Goal: Information Seeking & Learning: Learn about a topic

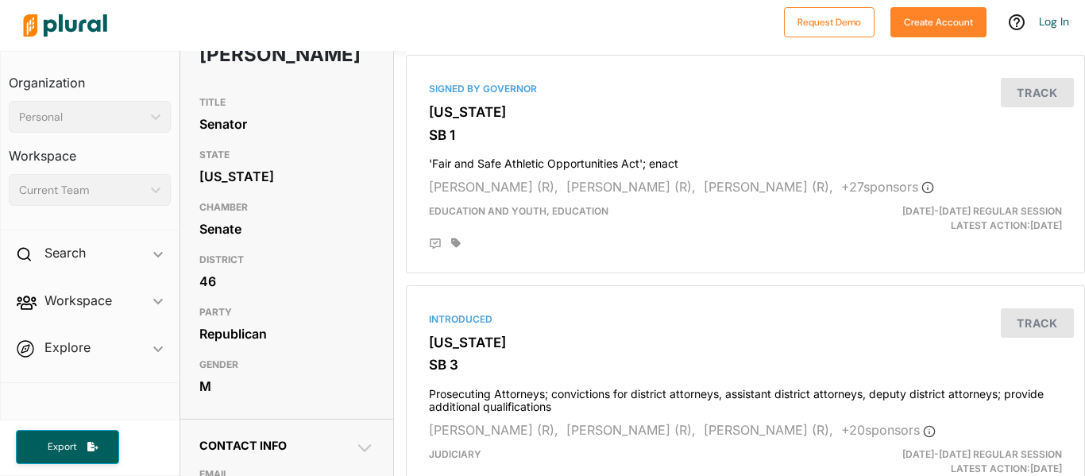
scroll to position [32, 0]
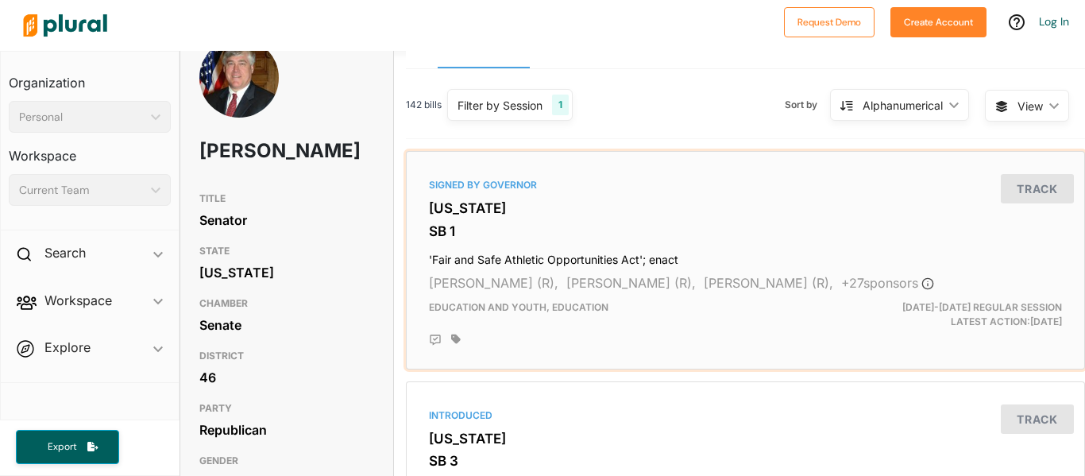
click at [630, 320] on div "Education and Youth, Education" at bounding box center [636, 314] width 438 height 29
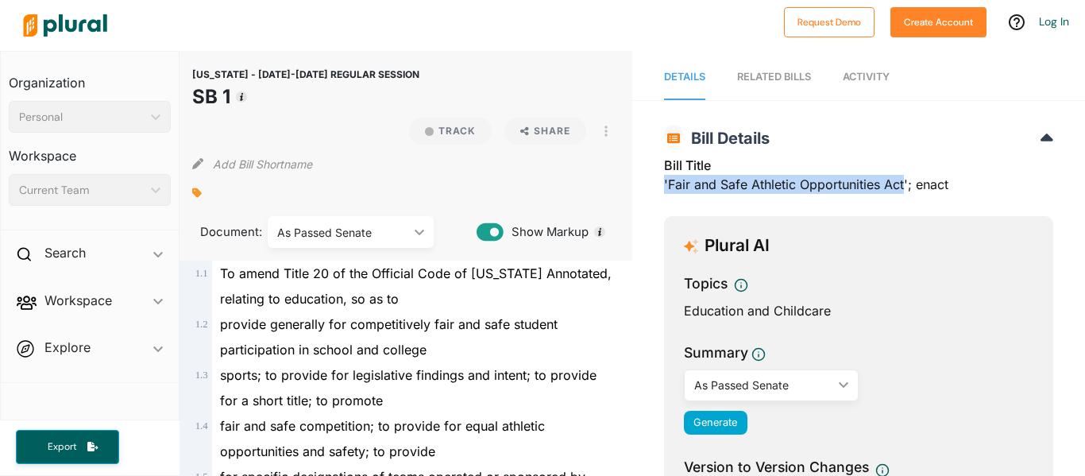
drag, startPoint x: 665, startPoint y: 183, endPoint x: 905, endPoint y: 178, distance: 240.6
click at [905, 178] on div "Bill Title 'Fair and Safe Athletic Opportunities Act'; enact" at bounding box center [858, 180] width 389 height 48
click at [669, 178] on div "Bill Title 'Fair and Safe Athletic Opportunities Act'; enact" at bounding box center [858, 180] width 389 height 48
drag, startPoint x: 669, startPoint y: 178, endPoint x: 893, endPoint y: 184, distance: 224.0
click at [893, 184] on div "Bill Title 'Fair and Safe Athletic Opportunities Act'; enact" at bounding box center [858, 180] width 389 height 48
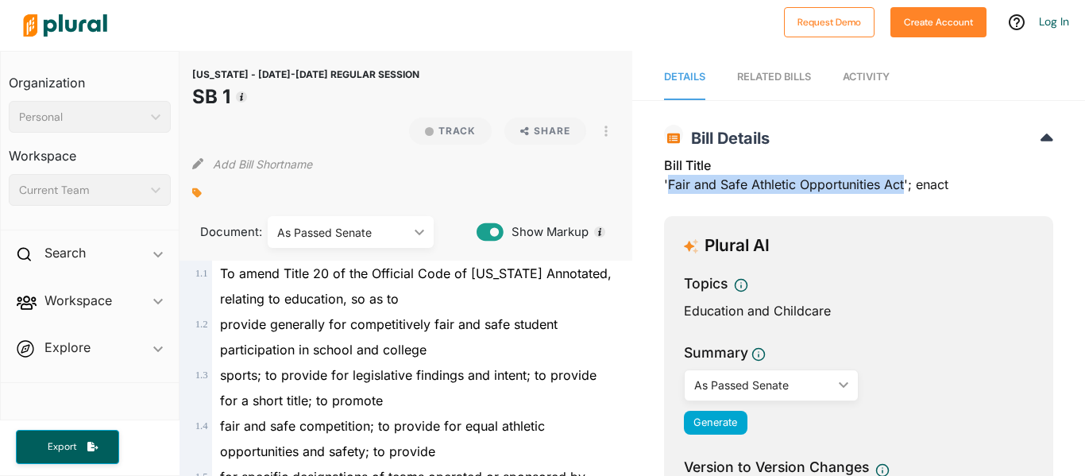
click at [664, 183] on div "Bill Title 'Fair and Safe Athletic Opportunities Act'; enact" at bounding box center [858, 180] width 389 height 48
drag, startPoint x: 664, startPoint y: 183, endPoint x: 904, endPoint y: 178, distance: 240.6
click at [904, 178] on div "Bill Title 'Fair and Safe Athletic Opportunities Act'; enact" at bounding box center [858, 180] width 389 height 48
copy div "'Fair and Safe Athletic Opportunities Act'"
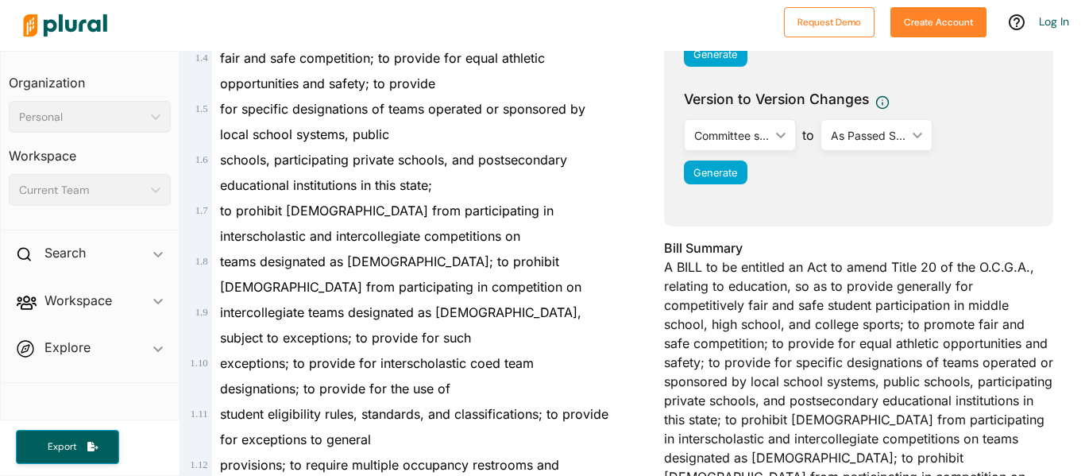
scroll to position [413, 0]
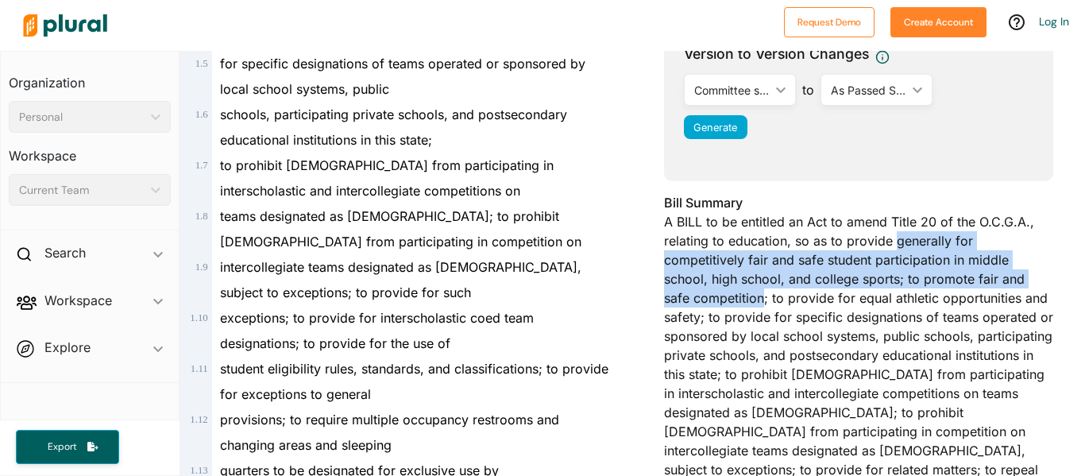
drag, startPoint x: 892, startPoint y: 241, endPoint x: 995, endPoint y: 272, distance: 107.0
click at [995, 272] on div "Bill Summary A BILL to be entitled an Act to amend Title 20 of the O.C.G.A., re…" at bounding box center [858, 350] width 389 height 314
click at [895, 238] on div "Bill Summary A BILL to be entitled an Act to amend Title 20 of the O.C.G.A., re…" at bounding box center [858, 350] width 389 height 314
drag, startPoint x: 895, startPoint y: 238, endPoint x: 996, endPoint y: 272, distance: 106.2
click at [996, 272] on div "Bill Summary A BILL to be entitled an Act to amend Title 20 of the O.C.G.A., re…" at bounding box center [858, 350] width 389 height 314
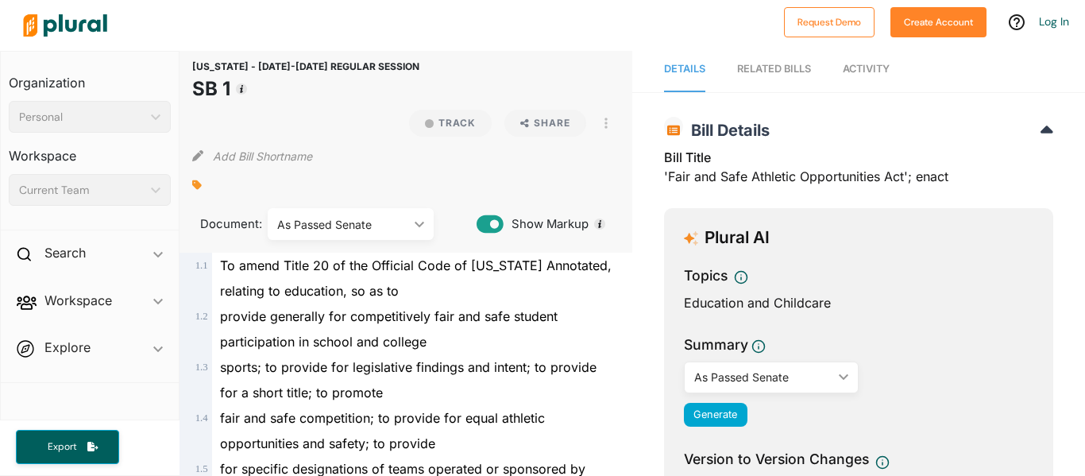
scroll to position [0, 0]
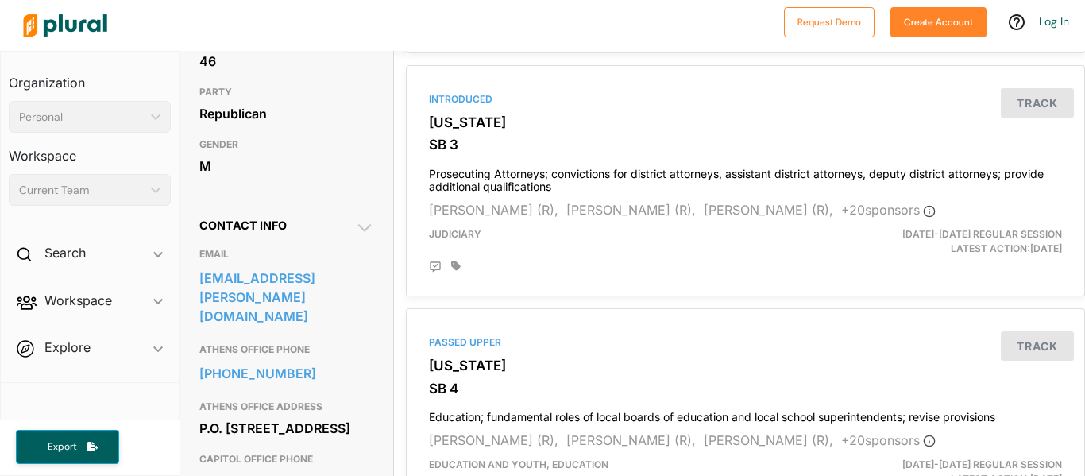
scroll to position [349, 0]
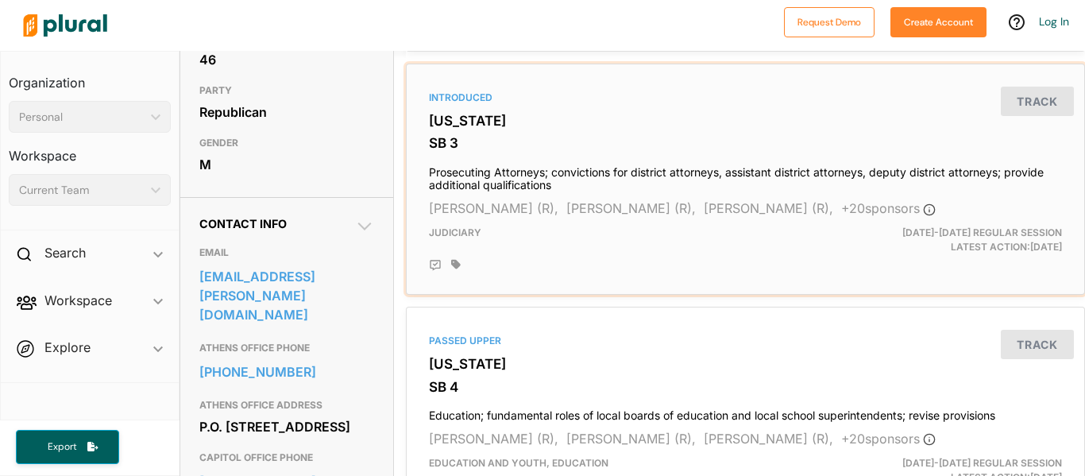
click at [535, 135] on h3 "SB 3" at bounding box center [745, 143] width 633 height 16
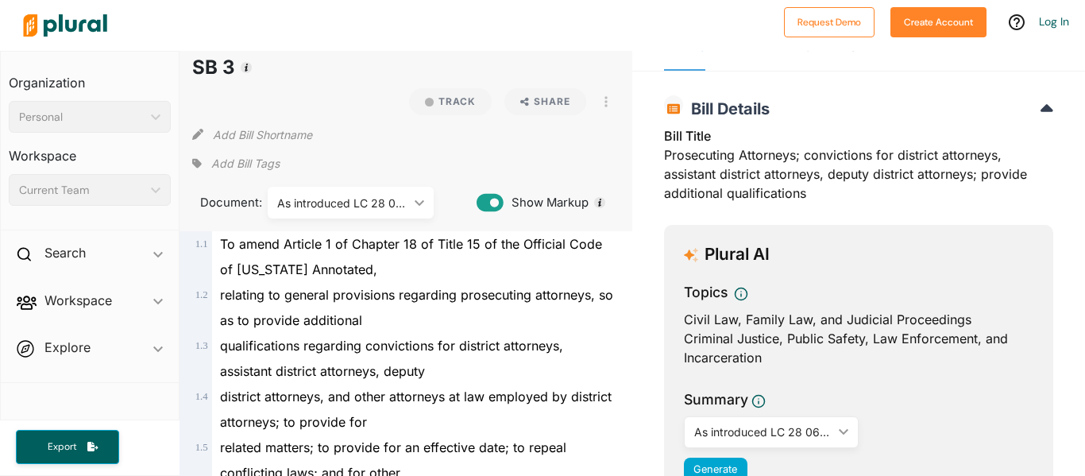
scroll to position [32, 0]
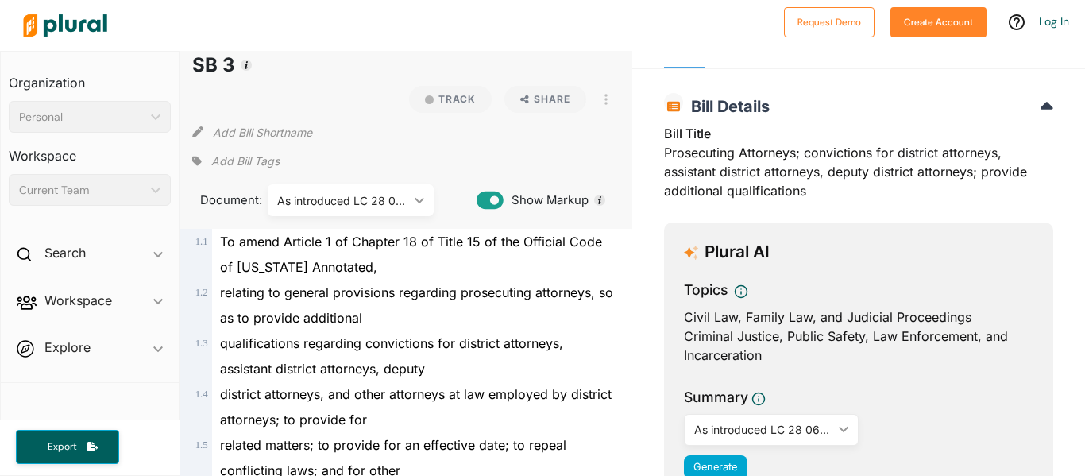
drag, startPoint x: 661, startPoint y: 148, endPoint x: 781, endPoint y: 150, distance: 119.1
copy div "Prosecuting Attorneys"
click at [964, 275] on div "Plural AI Topics Civil Law, Family Law, and Judicial Proceedings Criminal Justi…" at bounding box center [858, 371] width 389 height 299
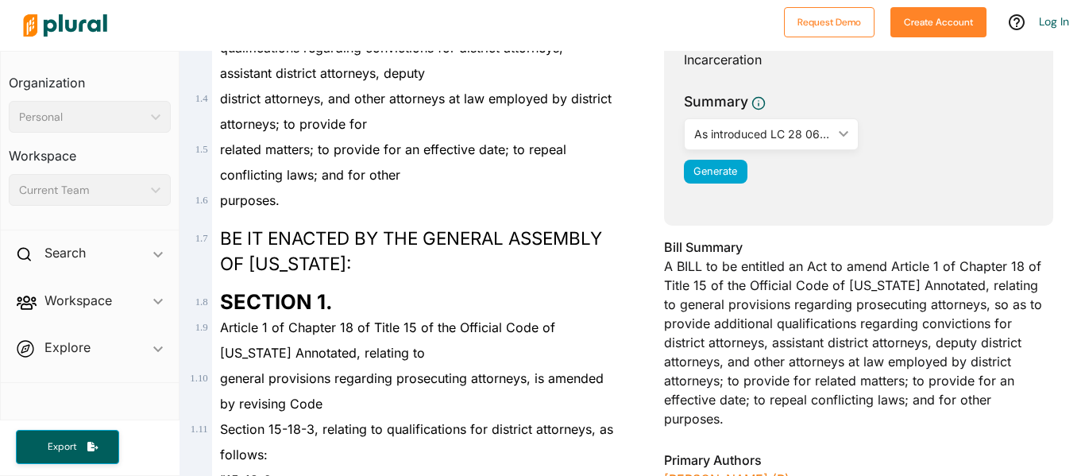
scroll to position [413, 0]
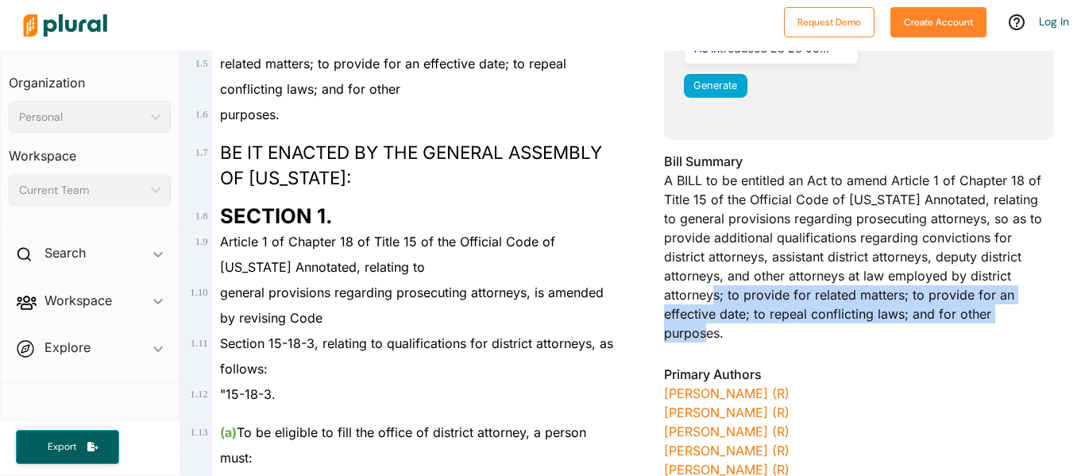
drag, startPoint x: 1013, startPoint y: 273, endPoint x: 1025, endPoint y: 319, distance: 47.6
click at [1025, 319] on div "Bill Summary A BILL to be entitled an Act to amend Article 1 of Chapter 18 of T…" at bounding box center [858, 252] width 389 height 200
copy div "to provide for related matters; to provide for an effective date; to repeal con…"
click at [460, 102] on div "purposes." at bounding box center [413, 114] width 402 height 25
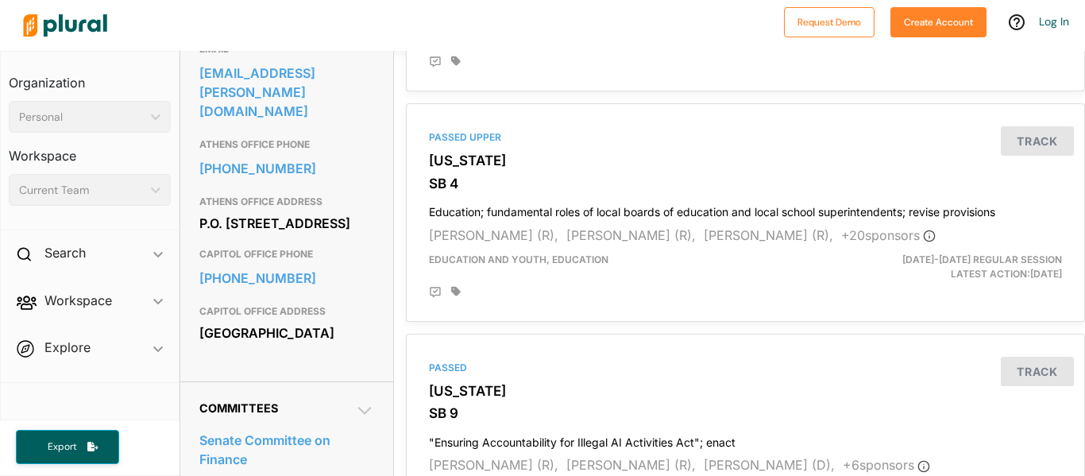
scroll to position [609, 0]
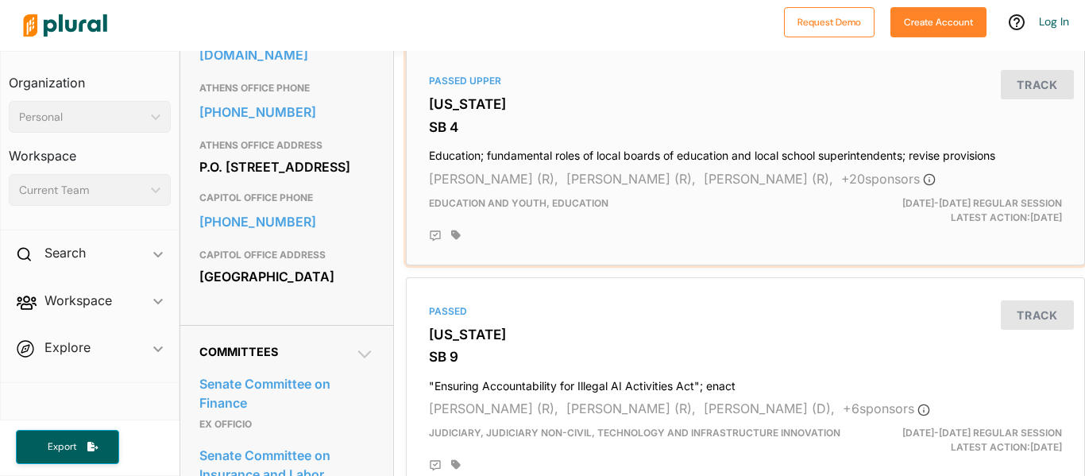
click at [567, 117] on div "Passed Upper [US_STATE] SB 4 Education; fundamental roles of local boards of ed…" at bounding box center [745, 156] width 665 height 204
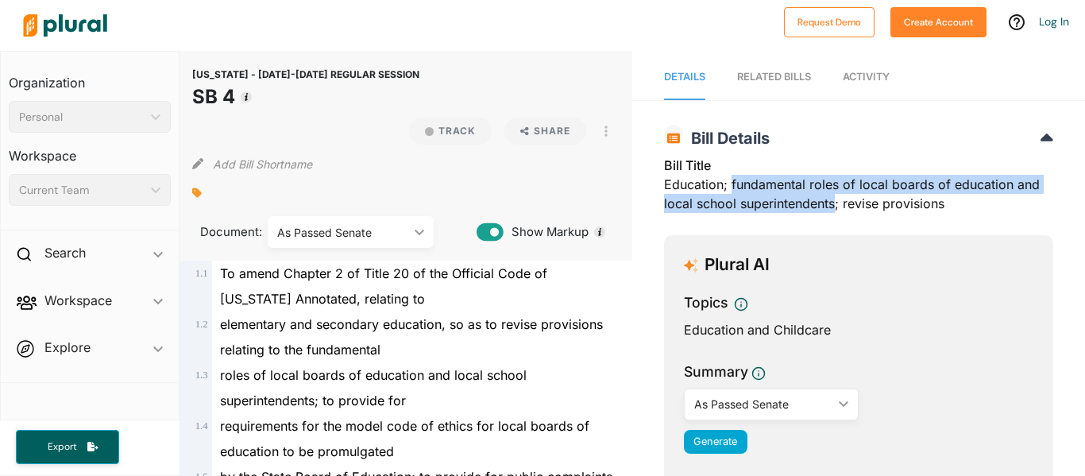
drag, startPoint x: 731, startPoint y: 183, endPoint x: 835, endPoint y: 197, distance: 105.0
click at [835, 197] on div "Bill Title Education; fundamental roles of local boards of education and local …" at bounding box center [858, 189] width 389 height 67
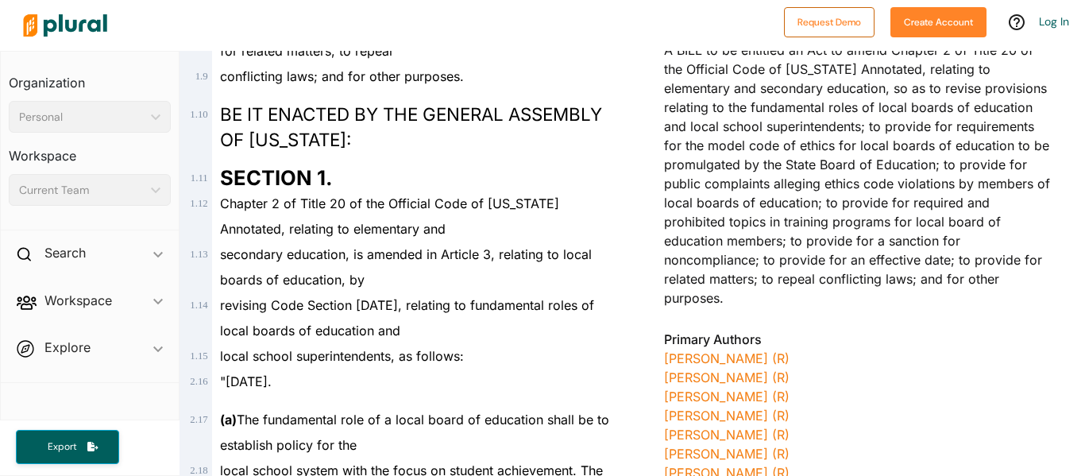
scroll to position [572, 0]
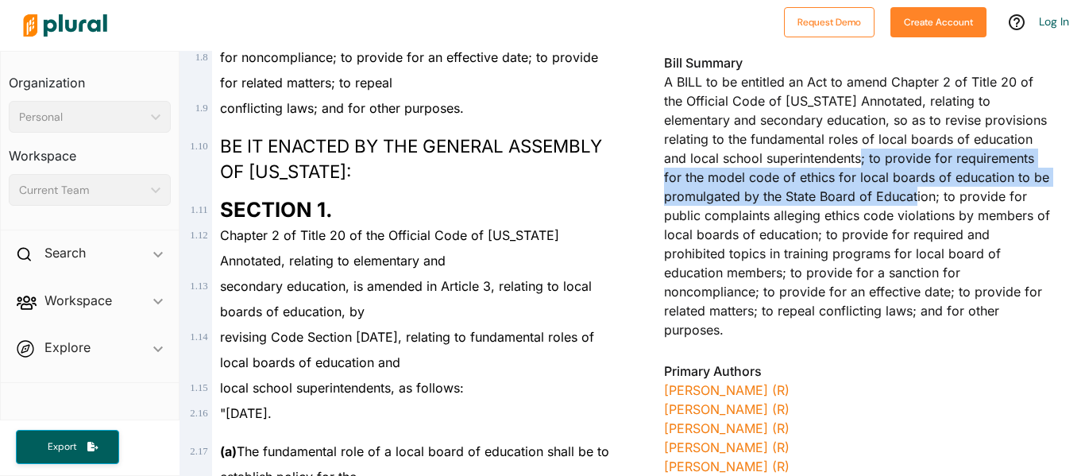
drag, startPoint x: 772, startPoint y: 155, endPoint x: 814, endPoint y: 189, distance: 54.2
click at [814, 189] on div "Bill Summary A BILL to be entitled an Act to amend Chapter 2 of Title 20 of the…" at bounding box center [858, 200] width 389 height 295
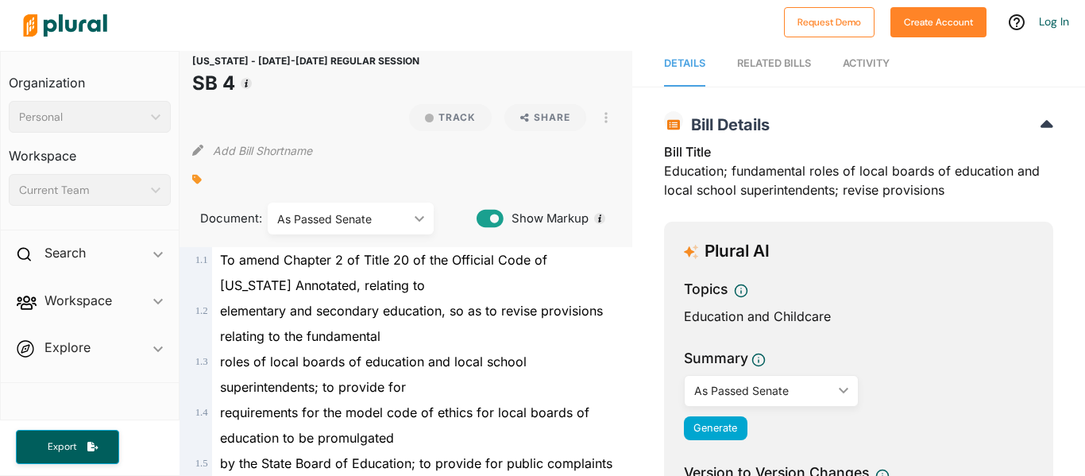
scroll to position [0, 0]
